Goal: Find specific page/section: Locate a particular part of the current website

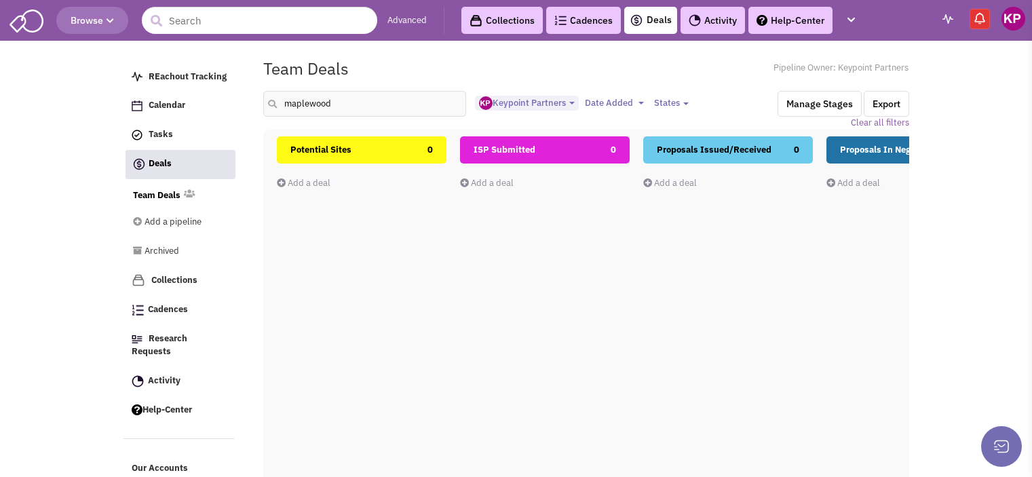
select select "1896"
select select
click at [718, 18] on link "Activity" at bounding box center [712, 20] width 64 height 27
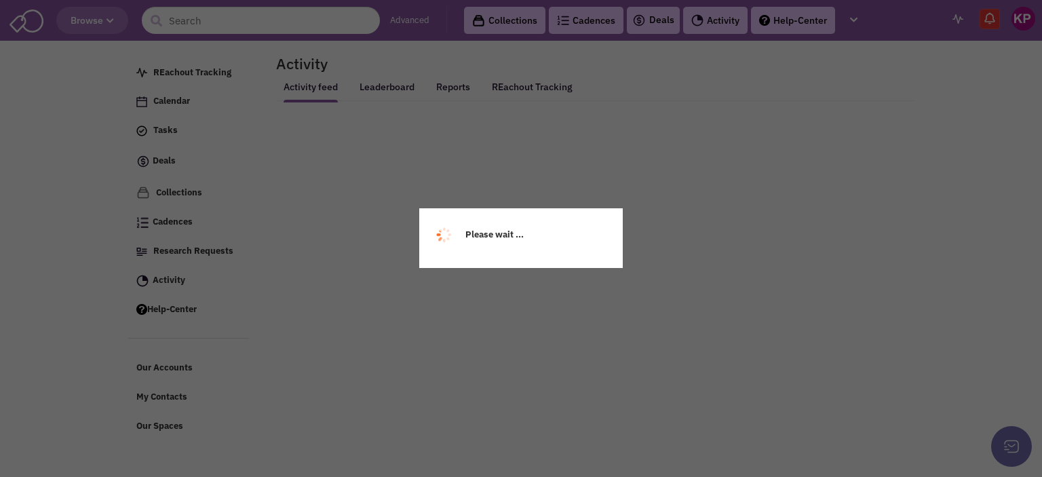
select select
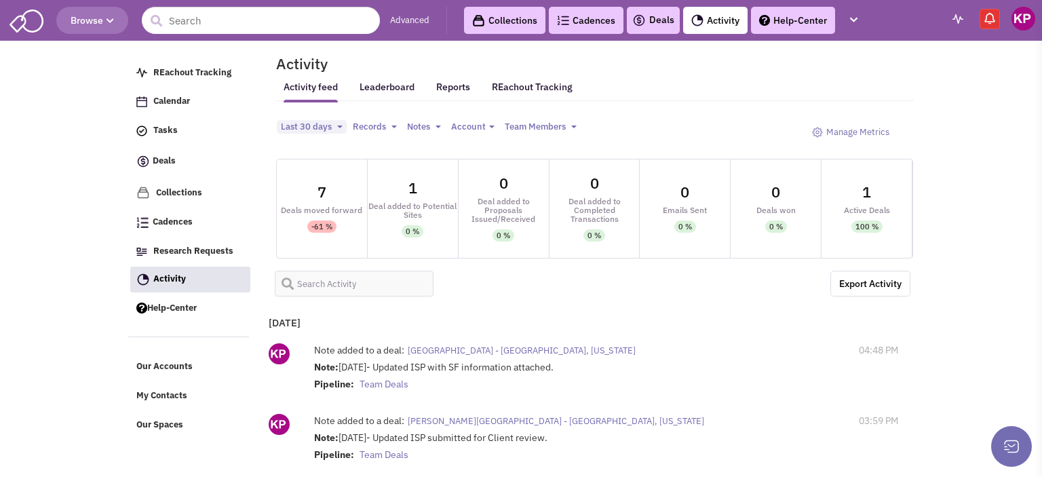
select select
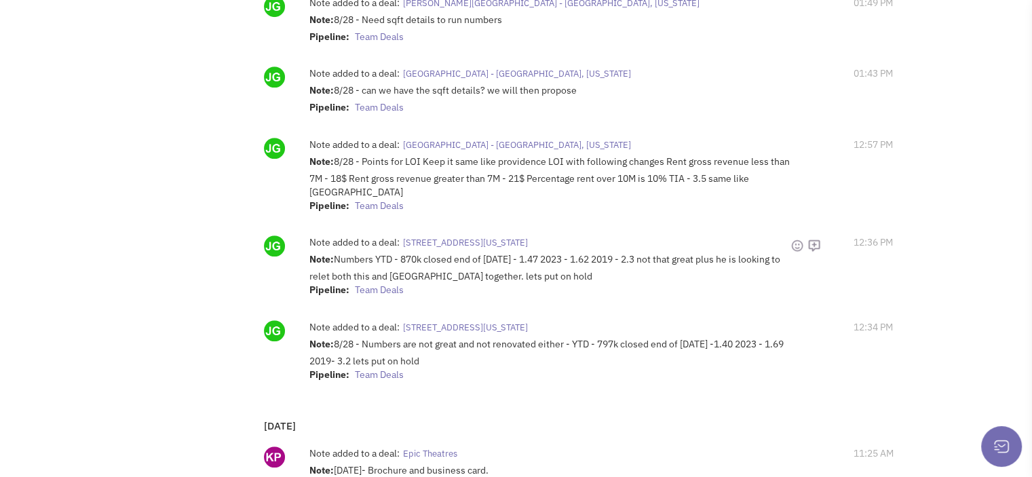
scroll to position [833, 0]
click at [490, 236] on span "3450 E. Circle Dr. NE - Rochester, Minnesota" at bounding box center [465, 242] width 125 height 12
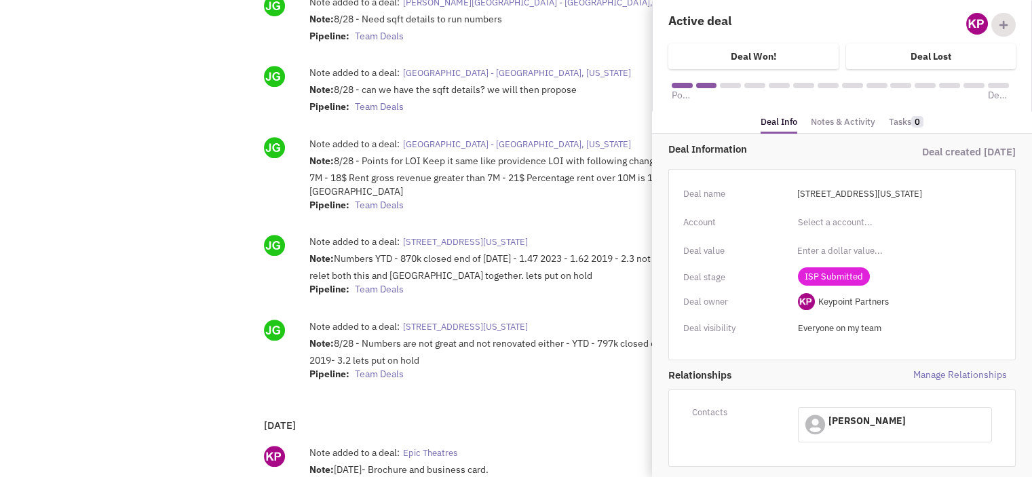
click at [829, 119] on link "Notes & Activity" at bounding box center [842, 123] width 64 height 20
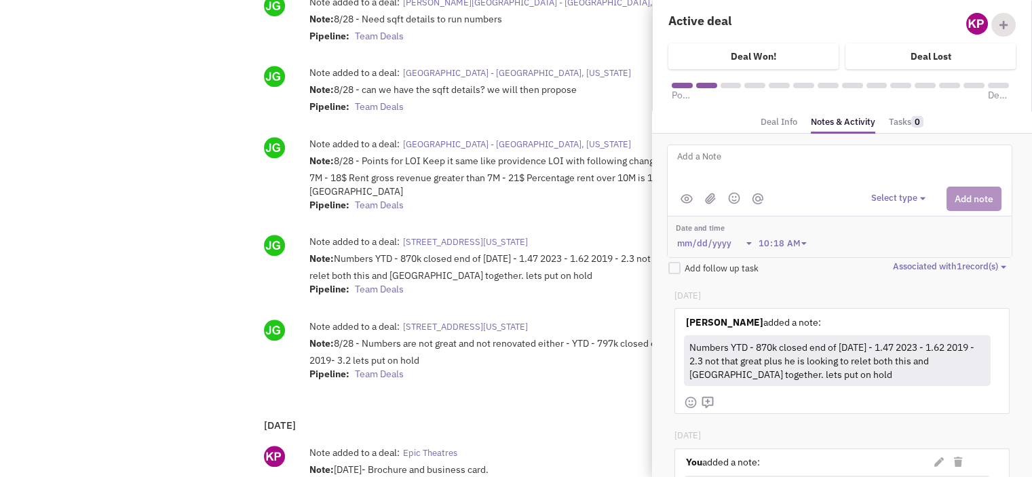
click at [784, 125] on link "Deal Info" at bounding box center [778, 123] width 37 height 20
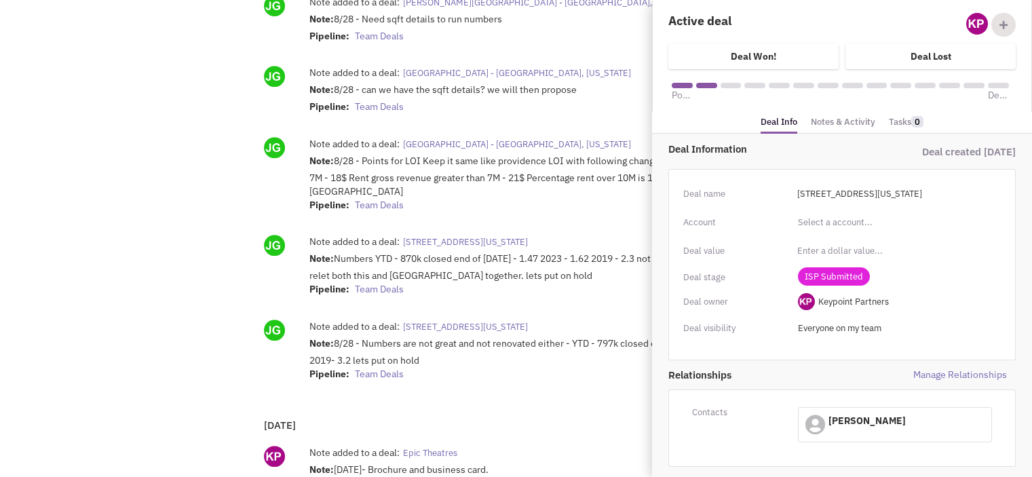
click at [573, 290] on div "Note: Numbers YTD - 870k closed end of July 2024 - 1.47 2023 - 1.62 2019 - 2.3 …" at bounding box center [549, 275] width 481 height 47
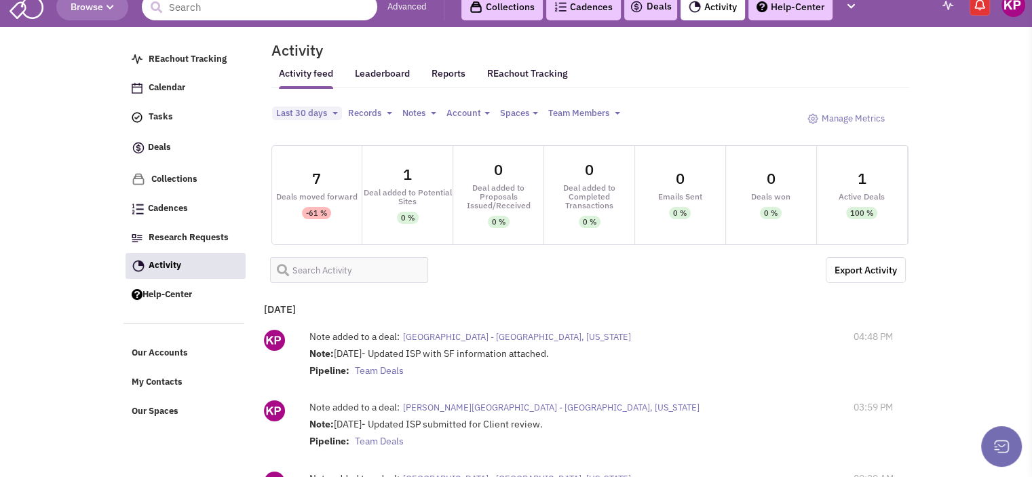
scroll to position [0, 0]
